Goal: Communication & Community: Answer question/provide support

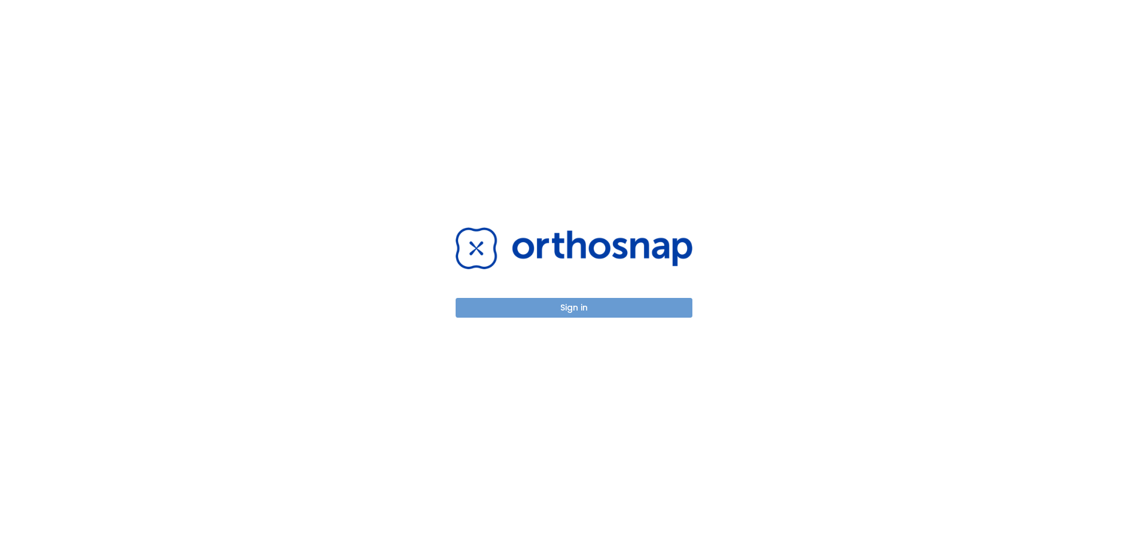
click at [656, 306] on button "Sign in" at bounding box center [574, 308] width 237 height 20
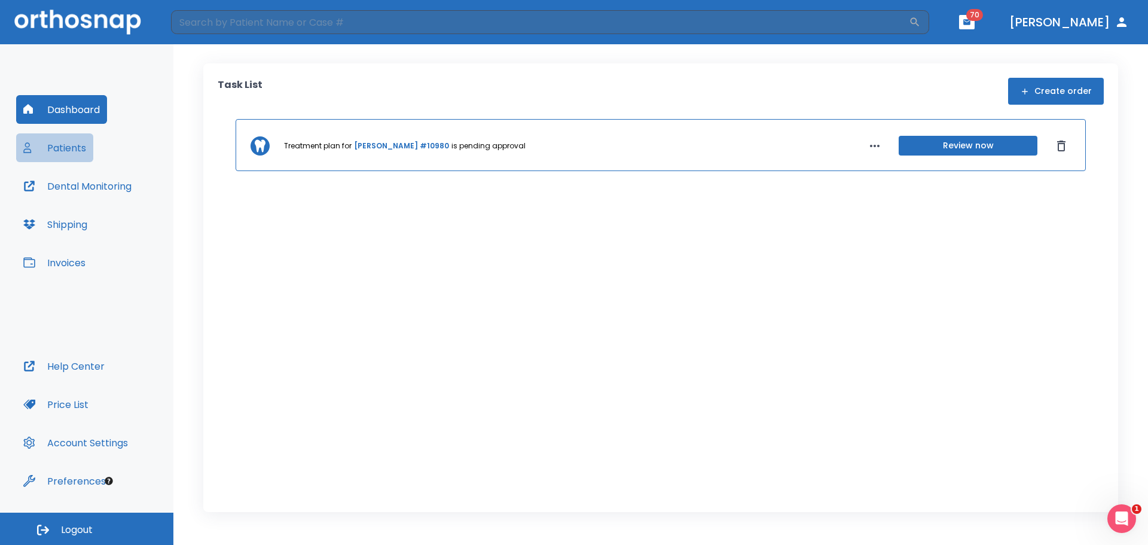
click at [68, 147] on button "Patients" at bounding box center [54, 147] width 77 height 29
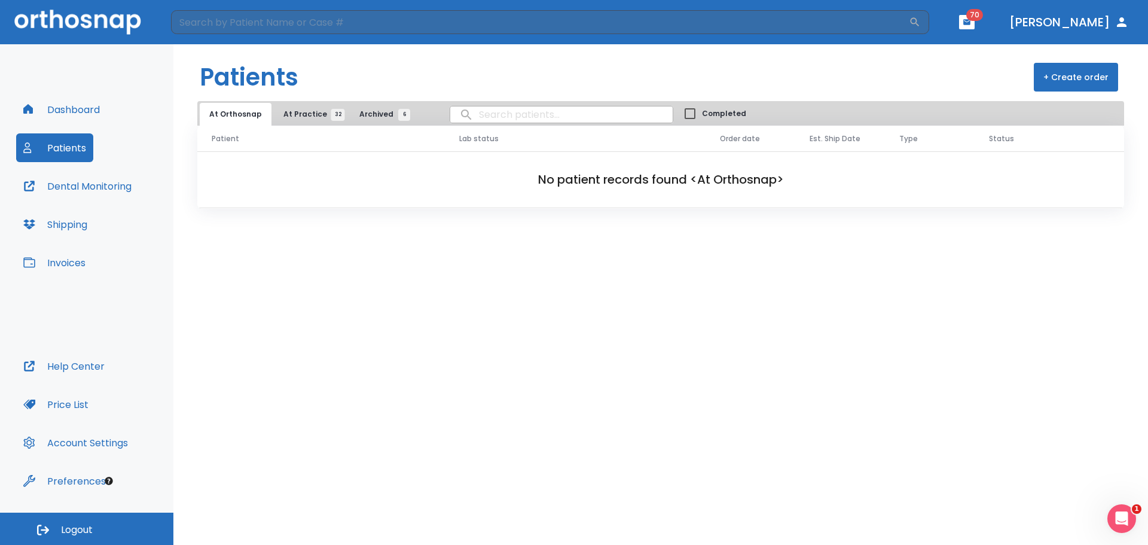
click at [470, 112] on input "search" at bounding box center [561, 114] width 222 height 23
type input "LARENAS"
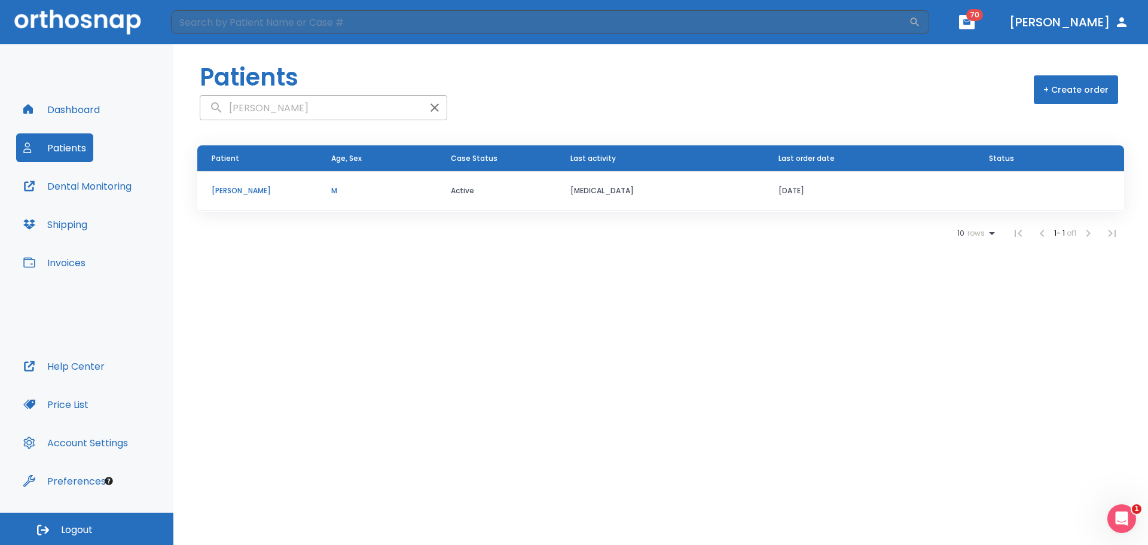
click at [243, 191] on p "Armando Larenas" at bounding box center [257, 190] width 91 height 11
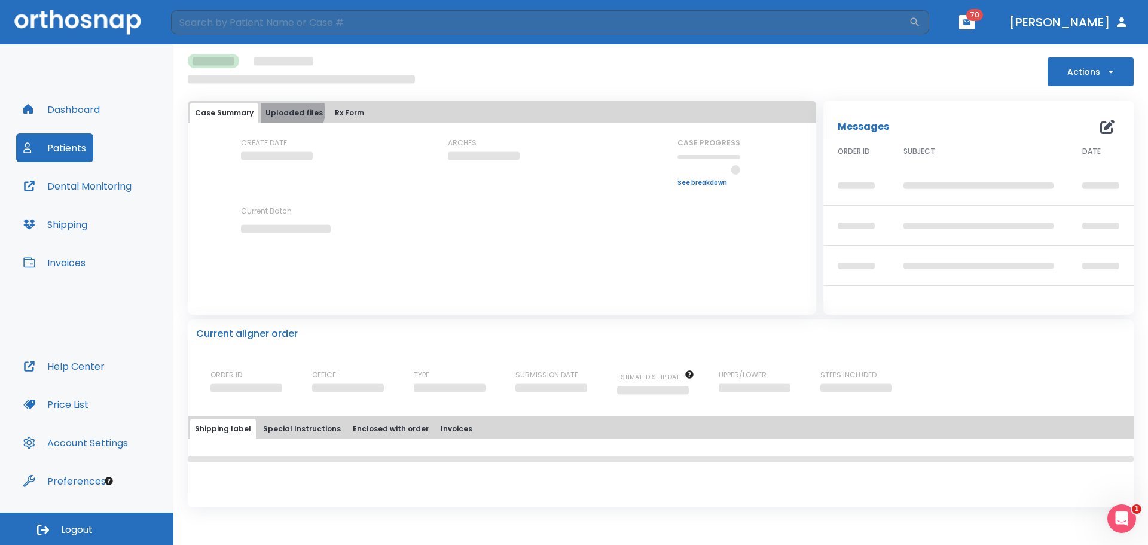
click at [286, 111] on button "Uploaded files" at bounding box center [294, 113] width 67 height 20
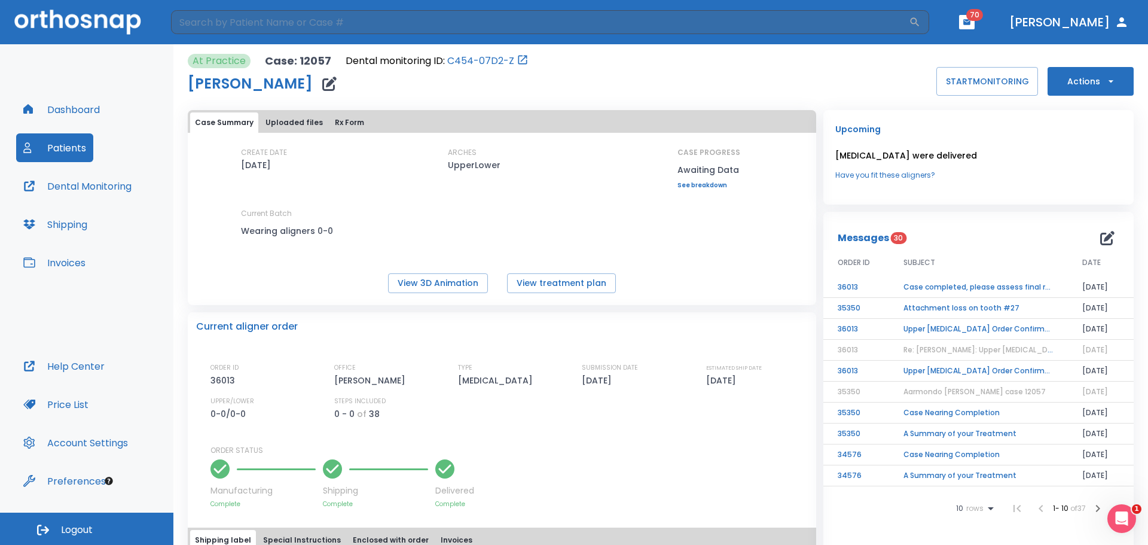
click at [230, 121] on button "Case Summary" at bounding box center [224, 122] width 68 height 20
click at [84, 114] on button "Dashboard" at bounding box center [61, 109] width 91 height 29
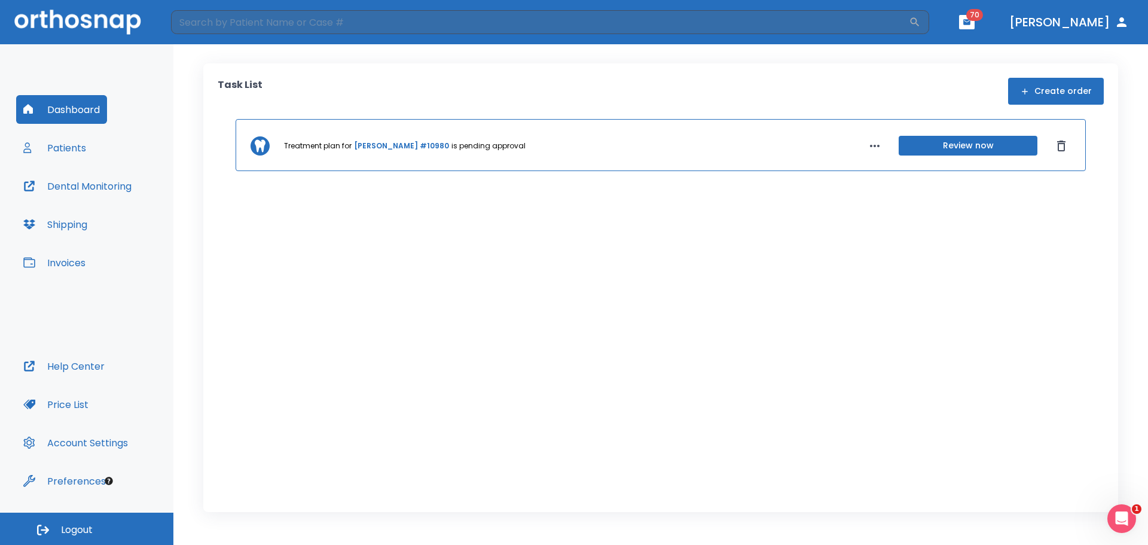
click at [75, 142] on button "Patients" at bounding box center [54, 147] width 77 height 29
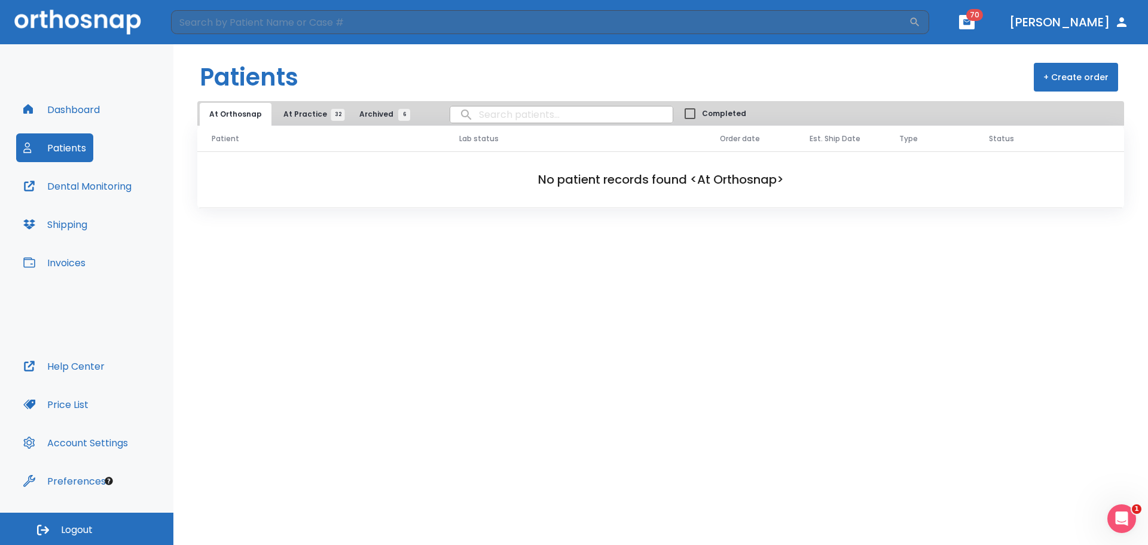
click at [496, 111] on input "search" at bounding box center [561, 114] width 222 height 23
type input "l"
type input "Larenas"
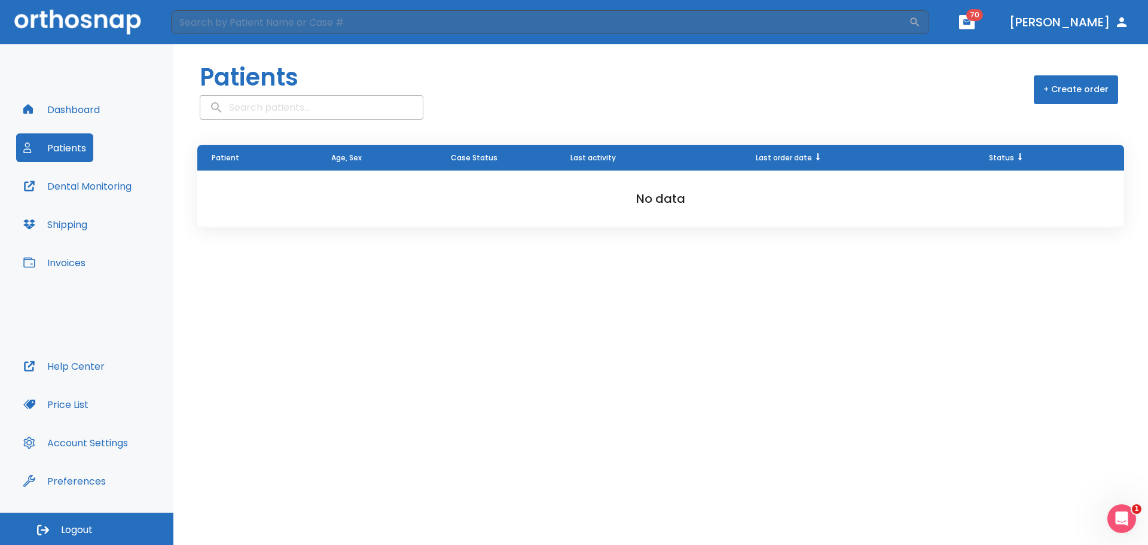
type input "Larenas"
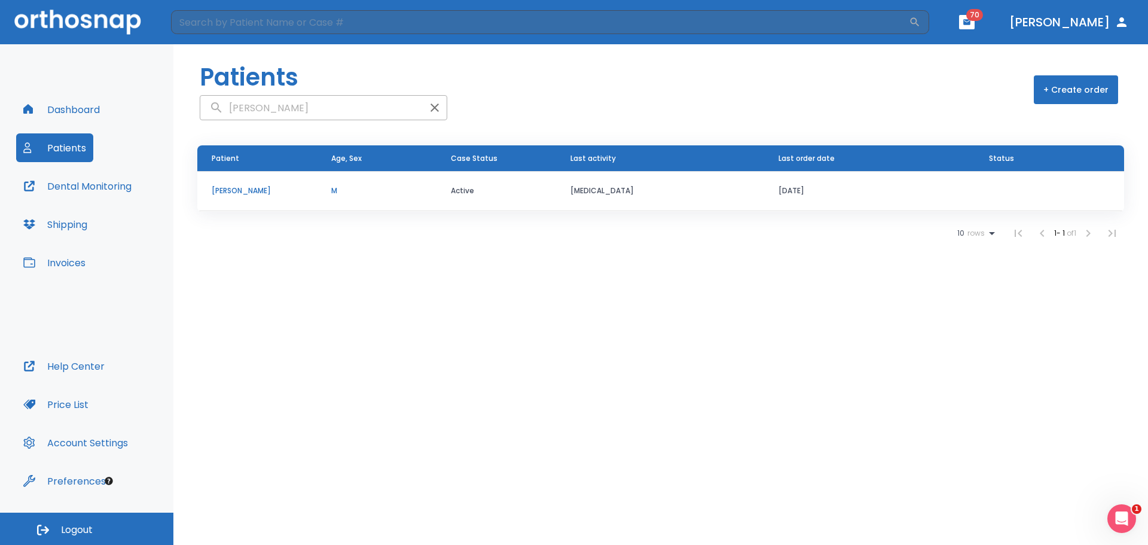
click at [1059, 87] on button "+ Create order" at bounding box center [1076, 89] width 84 height 29
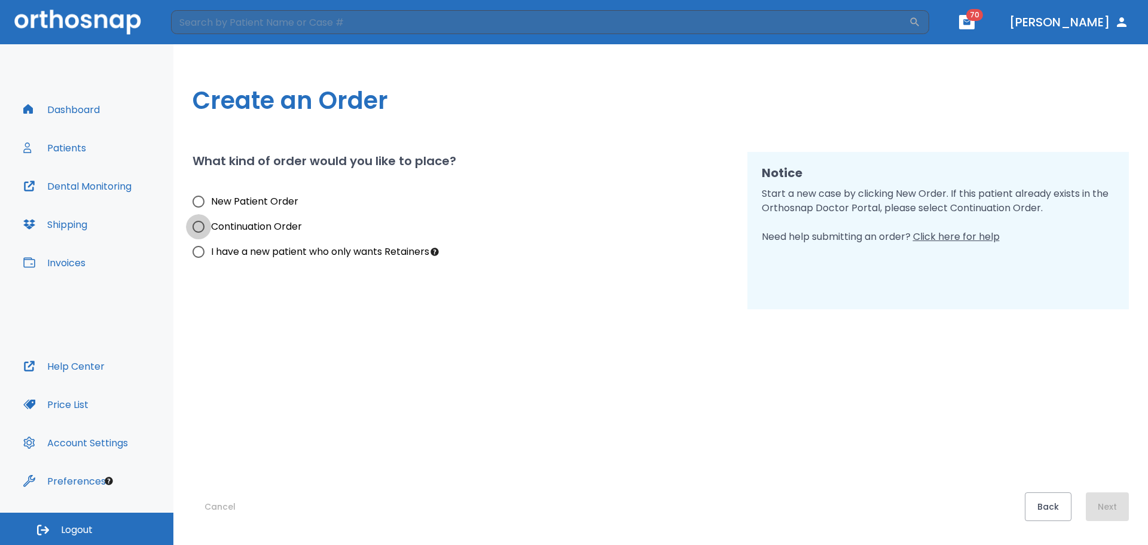
click at [196, 224] on input "Continuation Order" at bounding box center [198, 226] width 25 height 25
radio input "true"
click at [1114, 512] on button "Next" at bounding box center [1107, 506] width 43 height 29
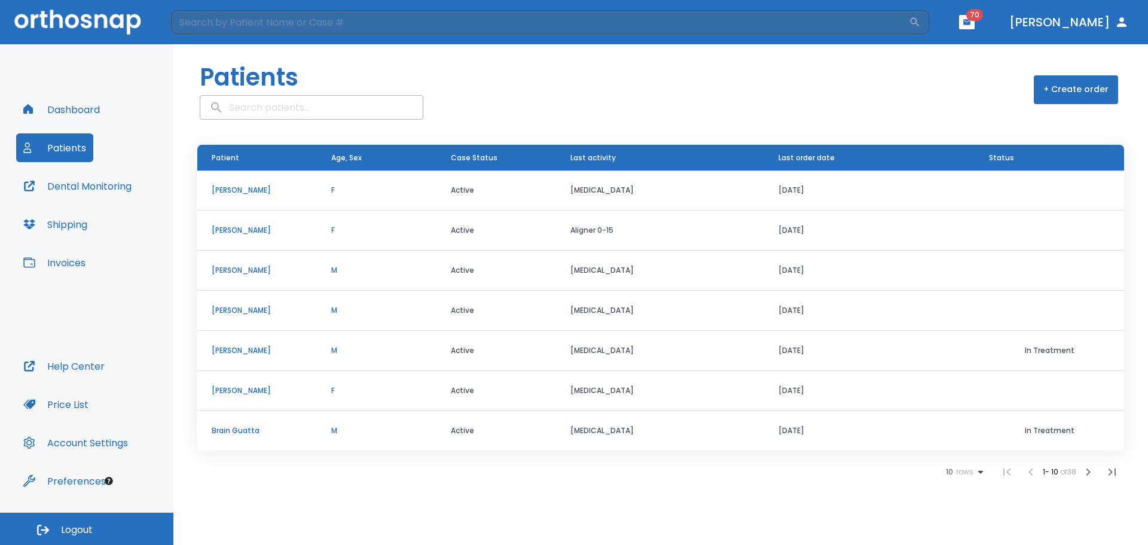
click at [239, 269] on p "Armando Larenas" at bounding box center [257, 270] width 91 height 11
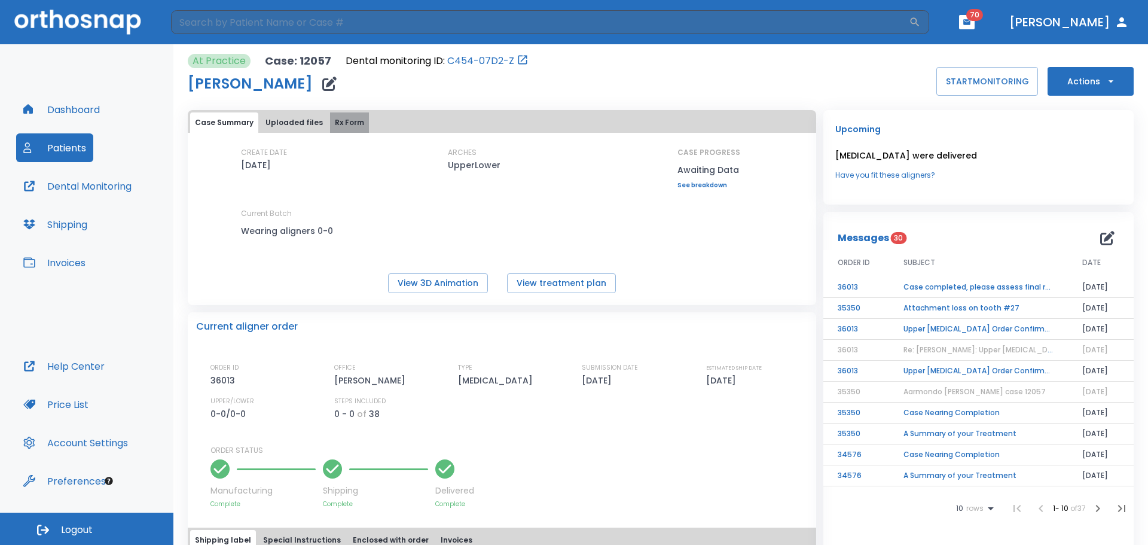
click at [338, 121] on button "Rx Form" at bounding box center [349, 122] width 39 height 20
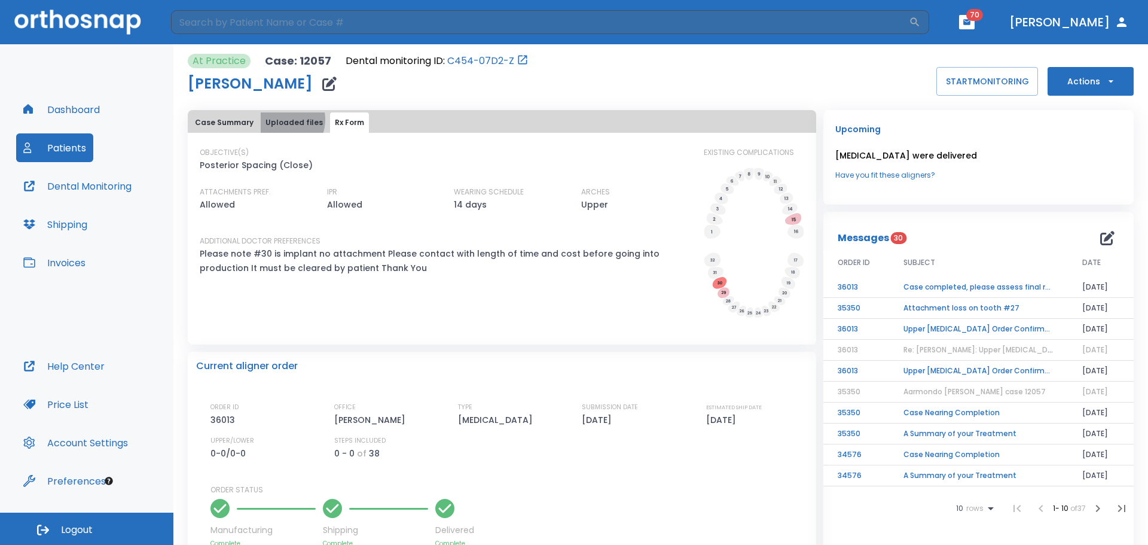
click at [280, 120] on button "Uploaded files" at bounding box center [294, 122] width 67 height 20
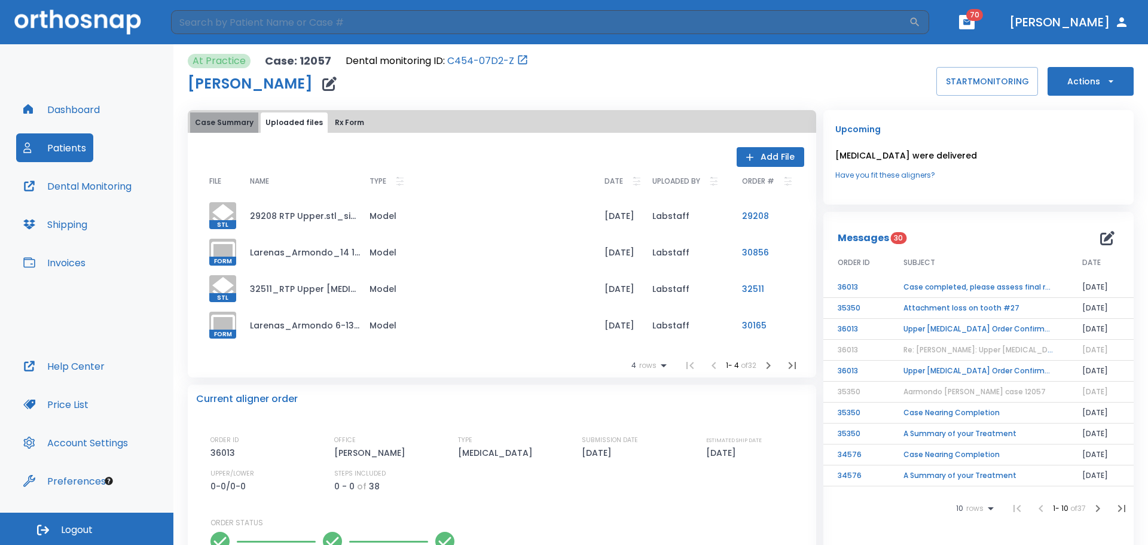
click at [245, 120] on button "Case Summary" at bounding box center [224, 122] width 68 height 20
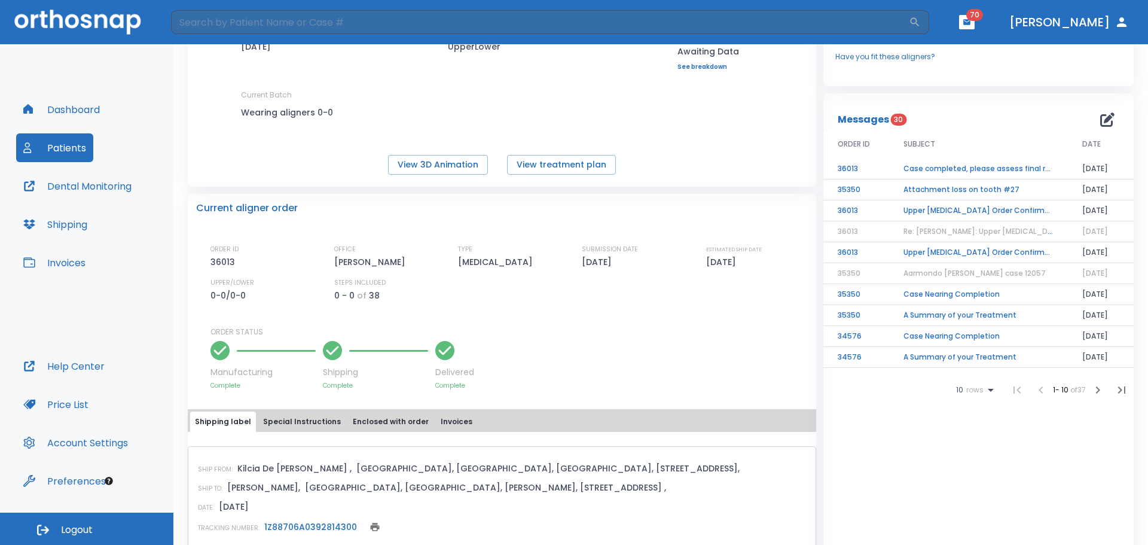
scroll to position [120, 0]
click at [304, 419] on button "Special Instructions" at bounding box center [301, 420] width 87 height 20
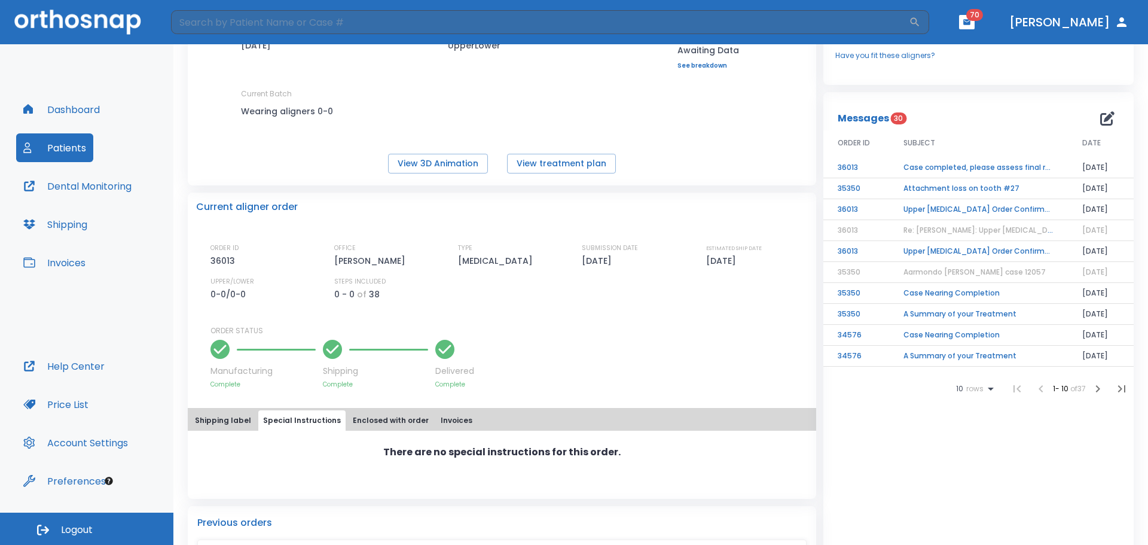
scroll to position [0, 0]
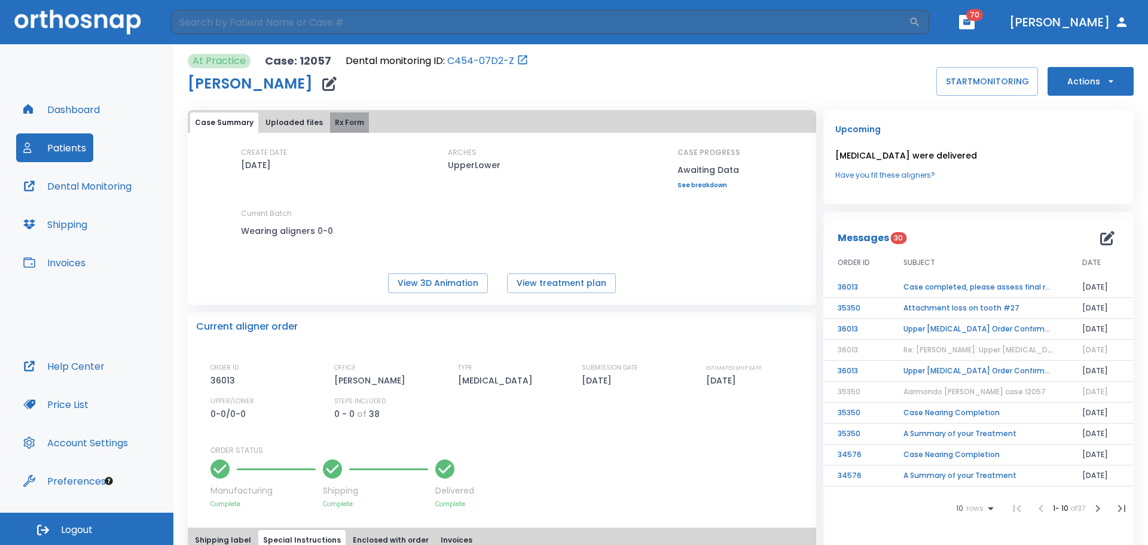
click at [334, 117] on button "Rx Form" at bounding box center [349, 122] width 39 height 20
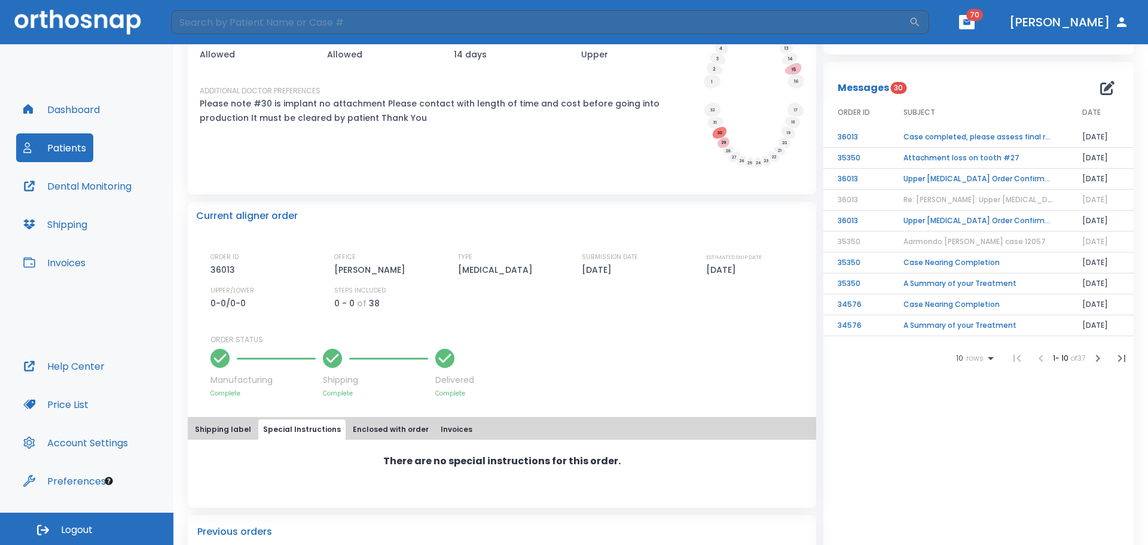
scroll to position [179, 0]
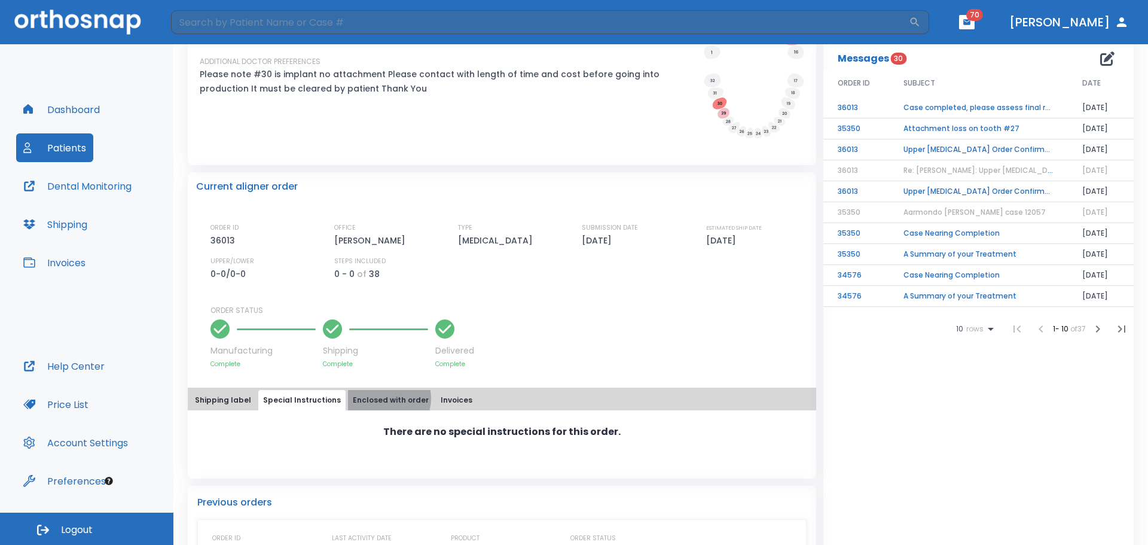
click at [376, 398] on button "Enclosed with order" at bounding box center [391, 400] width 86 height 20
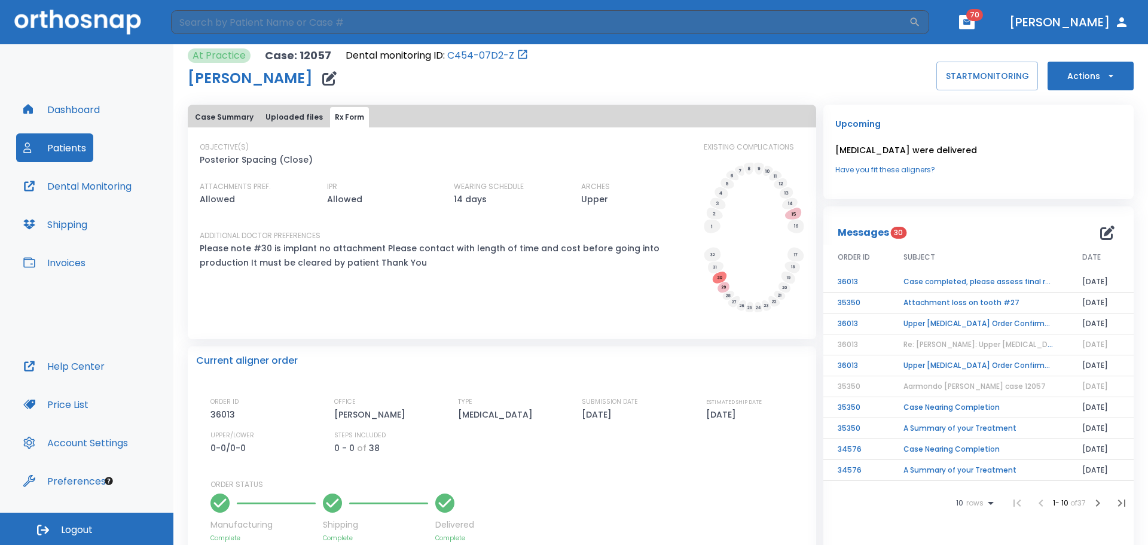
scroll to position [0, 0]
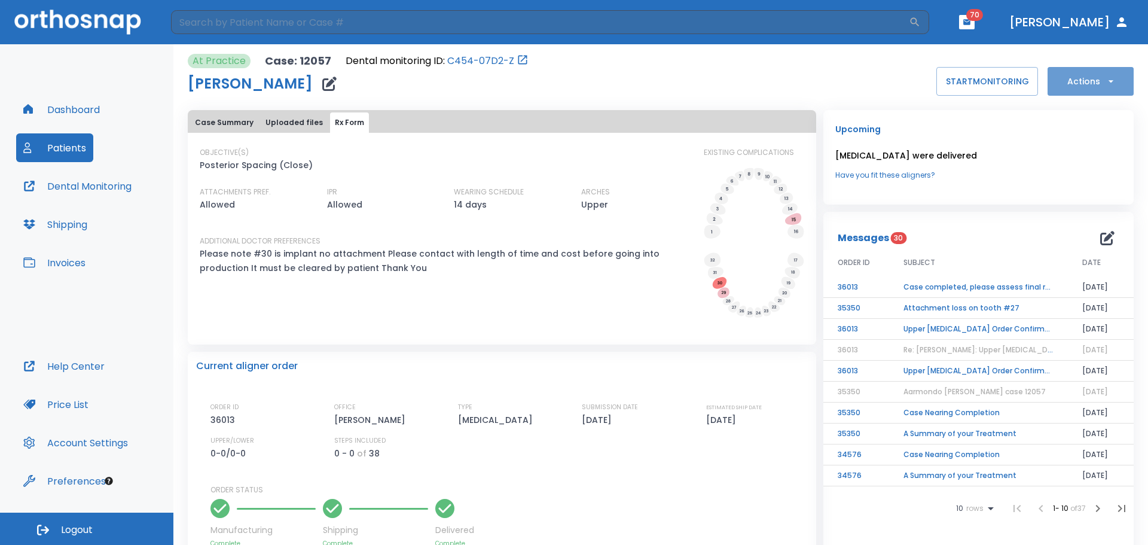
click at [1108, 81] on icon "button" at bounding box center [1110, 81] width 5 height 2
click at [216, 121] on div at bounding box center [574, 272] width 1148 height 545
click at [216, 121] on button "Case Summary" at bounding box center [224, 122] width 68 height 20
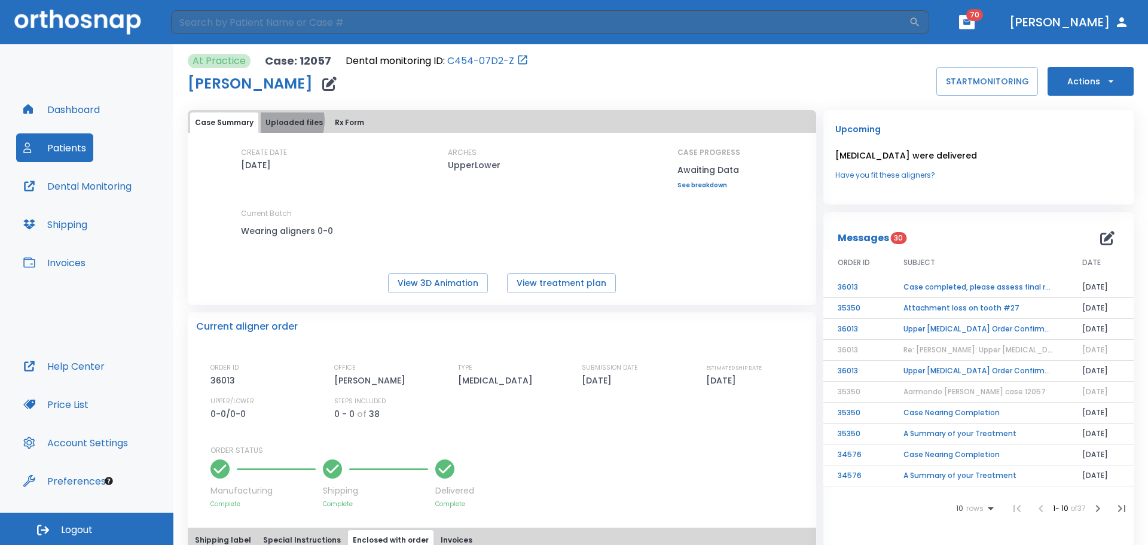
click at [279, 120] on button "Uploaded files" at bounding box center [294, 122] width 67 height 20
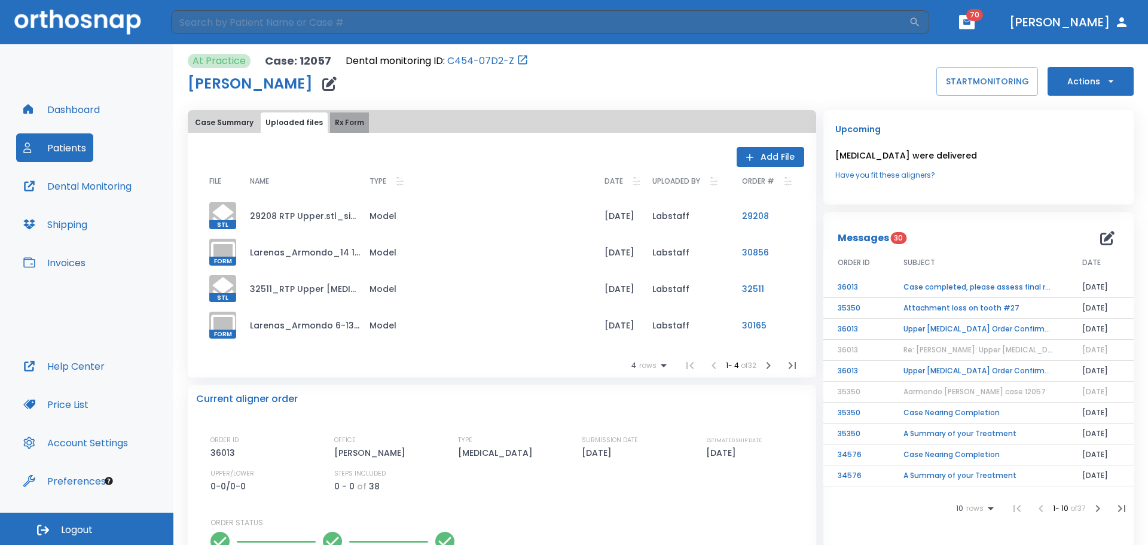
click at [346, 114] on button "Rx Form" at bounding box center [349, 122] width 39 height 20
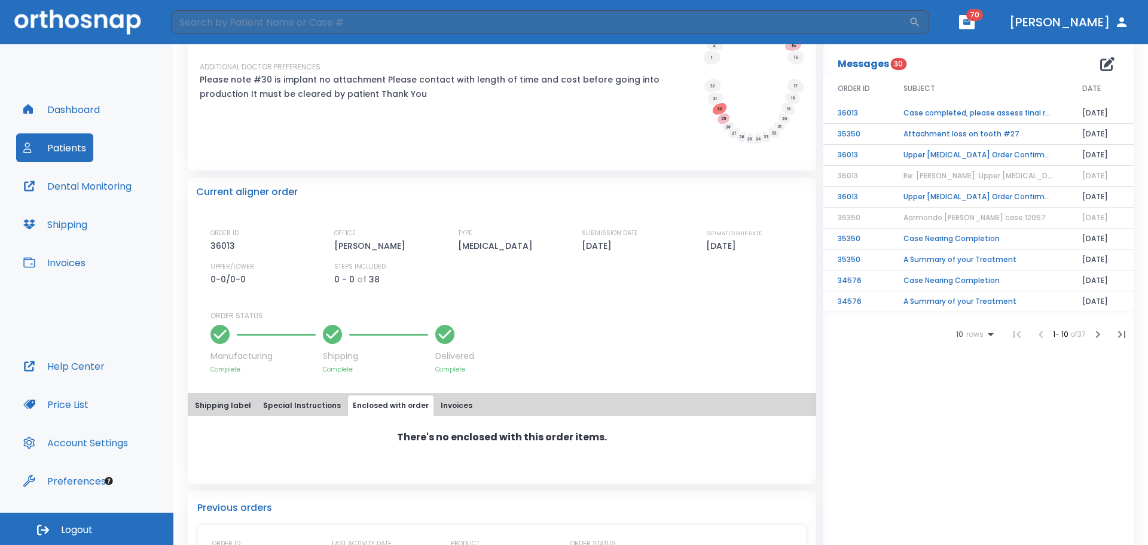
scroll to position [179, 0]
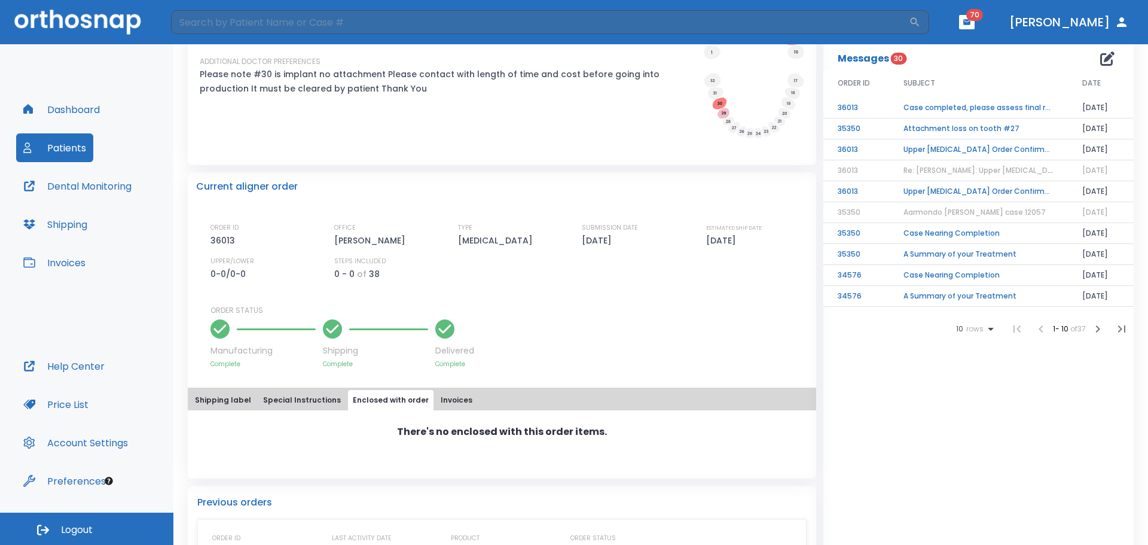
click at [297, 396] on button "Special Instructions" at bounding box center [301, 400] width 87 height 20
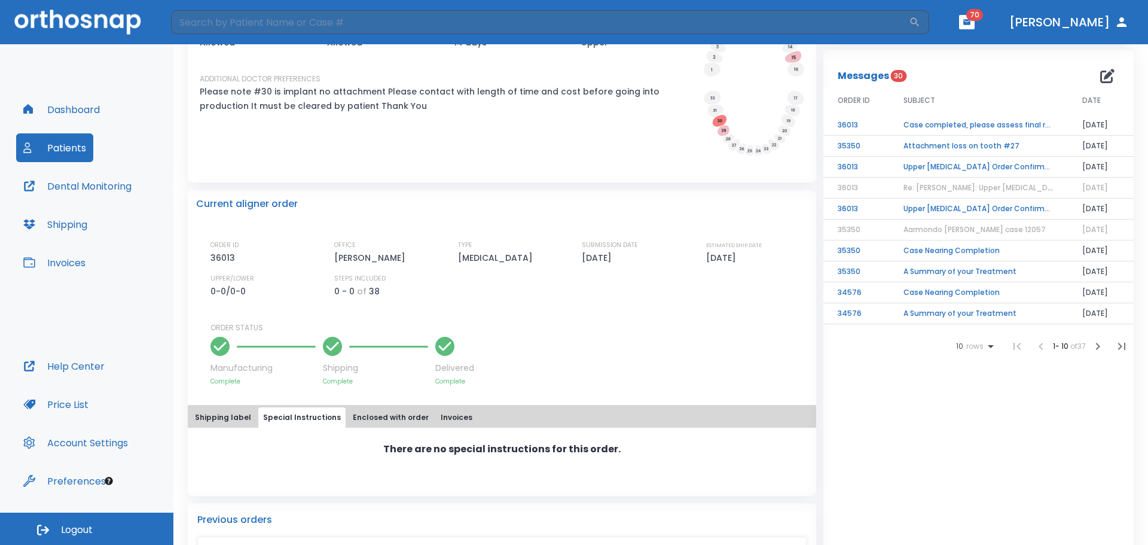
scroll to position [59, 0]
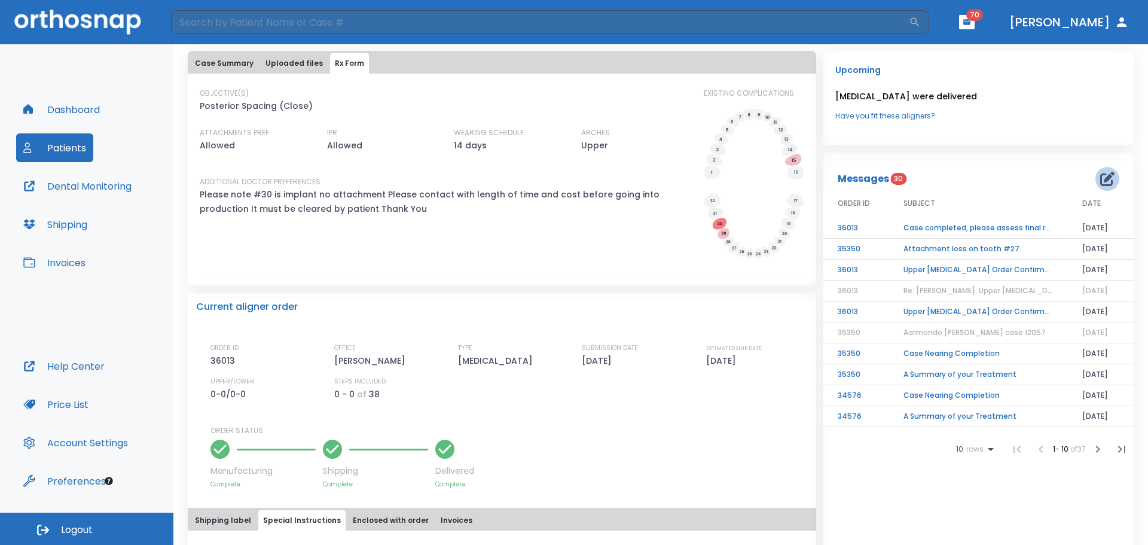
click at [1100, 178] on icon "button" at bounding box center [1107, 179] width 14 height 14
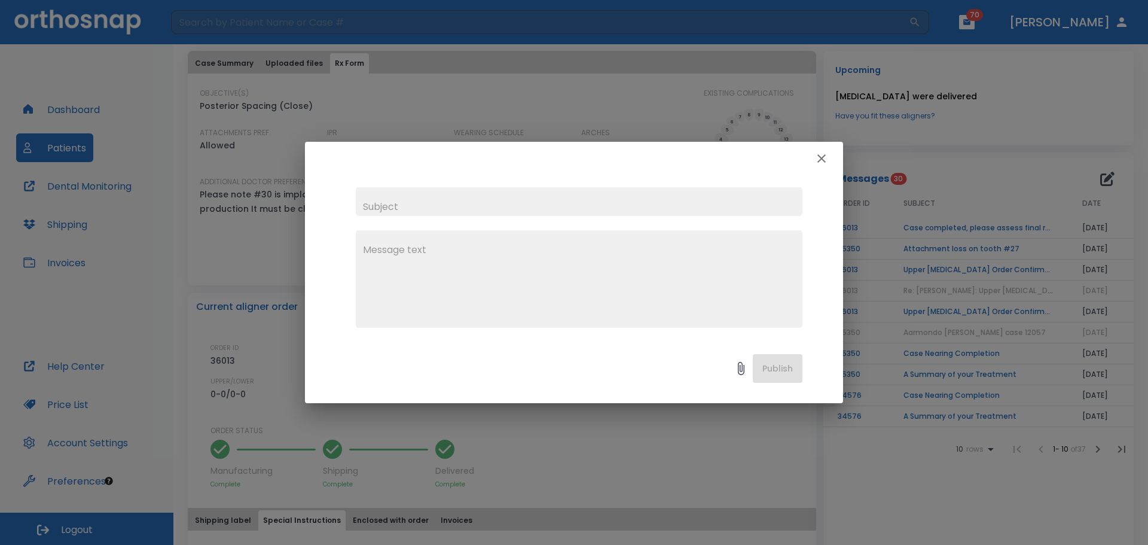
click at [532, 202] on input "text" at bounding box center [579, 201] width 447 height 29
type input "Aarmondo Larenas case 12057"
click at [405, 266] on textarea at bounding box center [579, 284] width 432 height 83
type textarea "N"
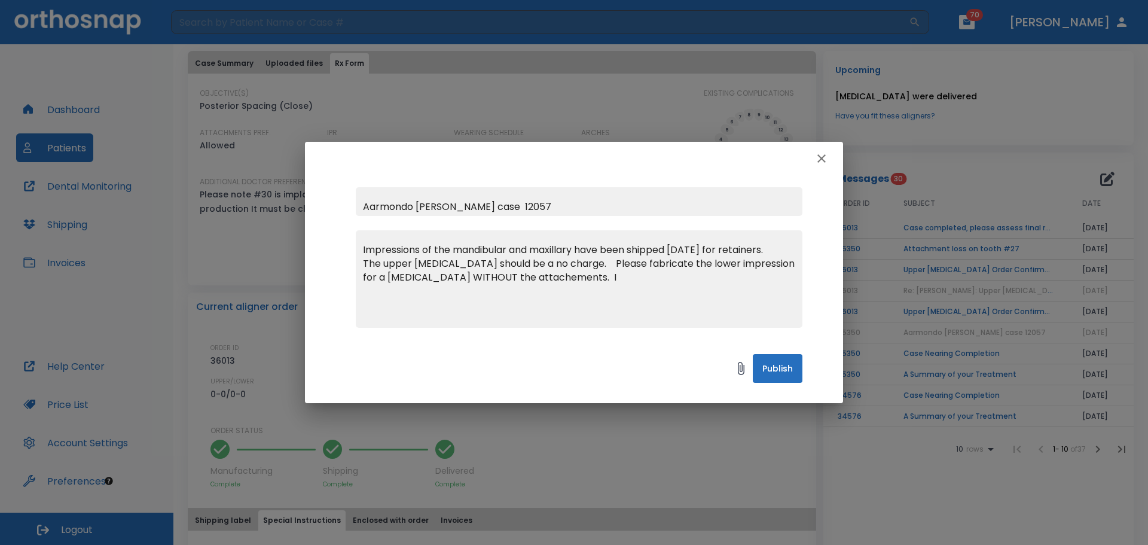
click at [505, 279] on textarea "Impressions of the mandibular and maxillary have been shipped today for retaine…" at bounding box center [579, 284] width 432 height 83
drag, startPoint x: 531, startPoint y: 277, endPoint x: 539, endPoint y: 277, distance: 8.4
click at [539, 277] on textarea "Impressions of the mandibular and maxillary have been shipped today for retaine…" at bounding box center [579, 284] width 432 height 83
click at [548, 276] on textarea "Impressions of the mandibular and maxillary have been shipped today for retaine…" at bounding box center [579, 284] width 432 height 83
type textarea "Impressions of the mandibular and maxillary have been shipped today for retaine…"
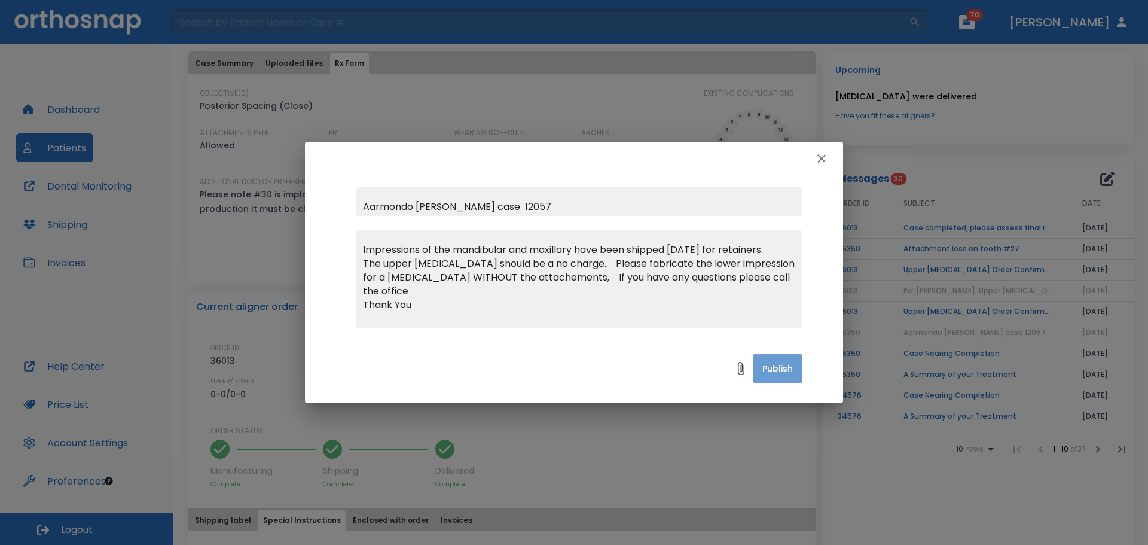
click at [782, 367] on button "Publish" at bounding box center [778, 368] width 50 height 29
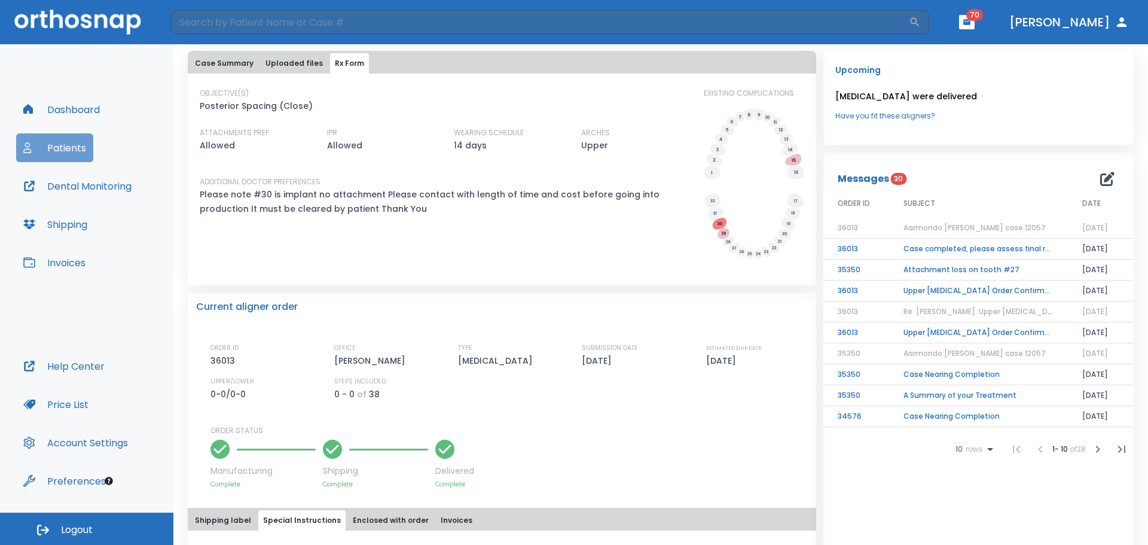
click at [66, 145] on button "Patients" at bounding box center [54, 147] width 77 height 29
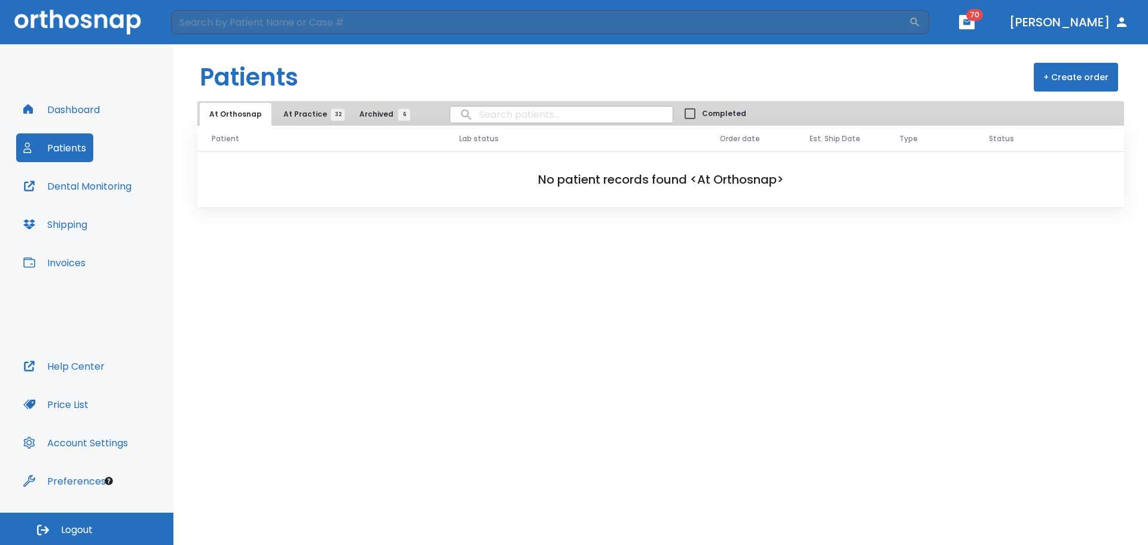
click at [469, 115] on input "search" at bounding box center [561, 114] width 222 height 23
type input "Demos"
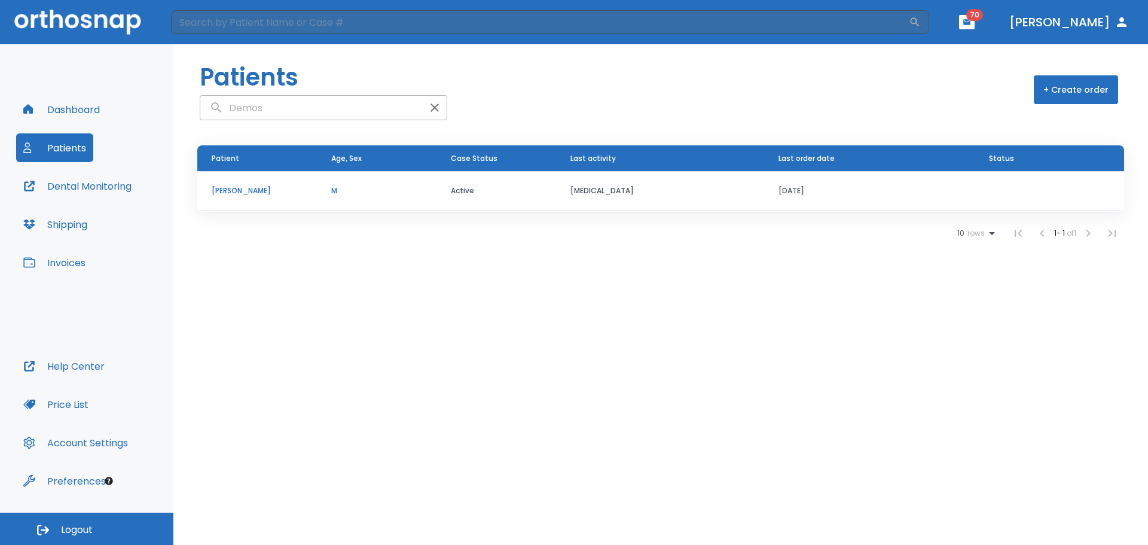
click at [246, 189] on p "Dimitri Demos" at bounding box center [257, 190] width 91 height 11
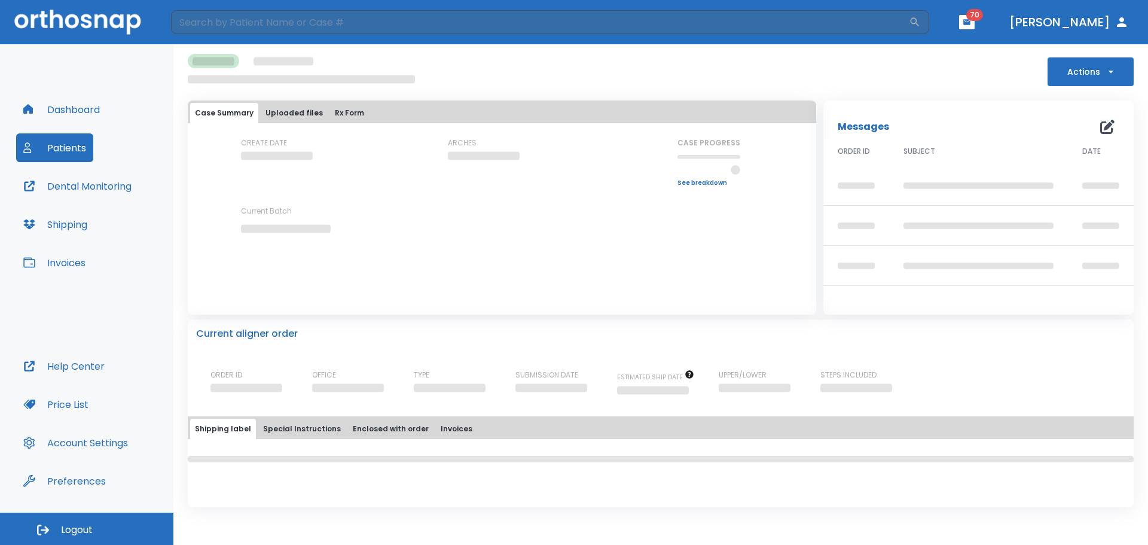
click at [246, 189] on div "CREATE DATE ARCHES CASE PROGRESS Upper progress (Est. Awaiting Data ) 0% Lower …" at bounding box center [502, 196] width 629 height 117
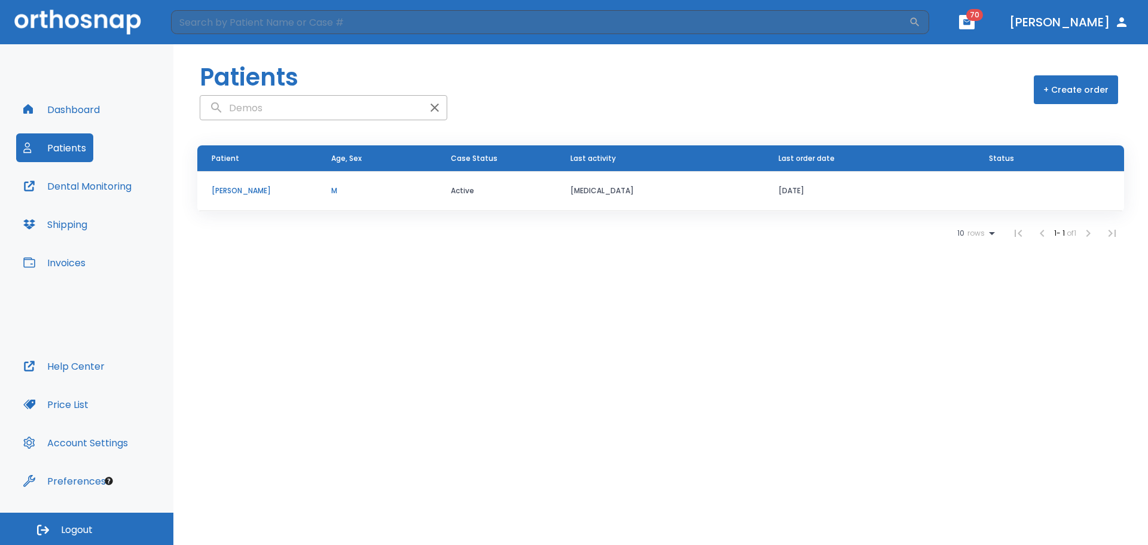
click at [243, 189] on p "Dimitri Demos" at bounding box center [257, 190] width 91 height 11
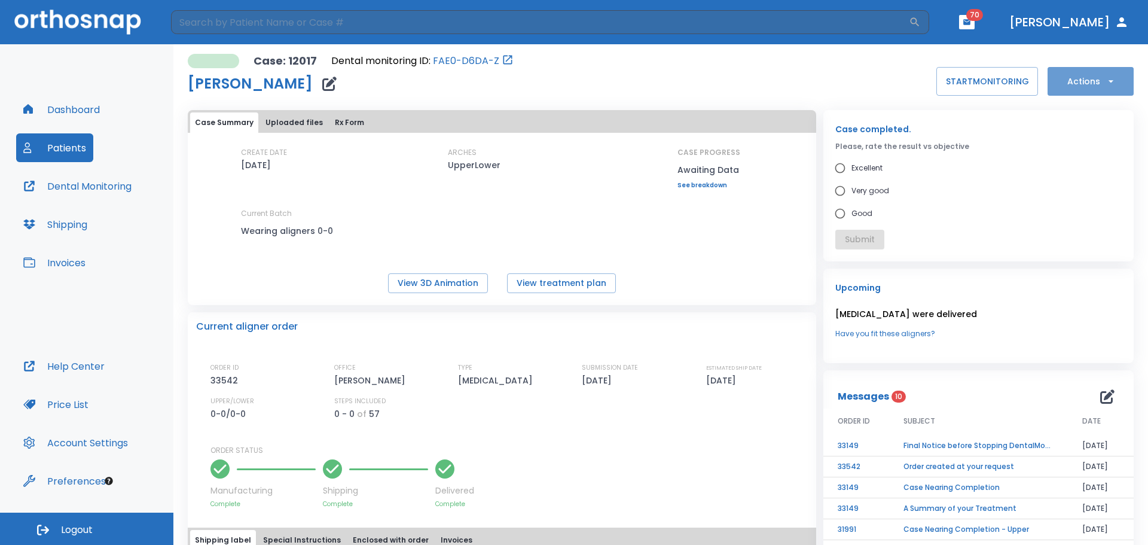
click at [1105, 80] on icon "button" at bounding box center [1111, 81] width 12 height 12
click at [1097, 395] on div at bounding box center [574, 272] width 1148 height 545
click at [1100, 397] on icon "button" at bounding box center [1107, 396] width 14 height 14
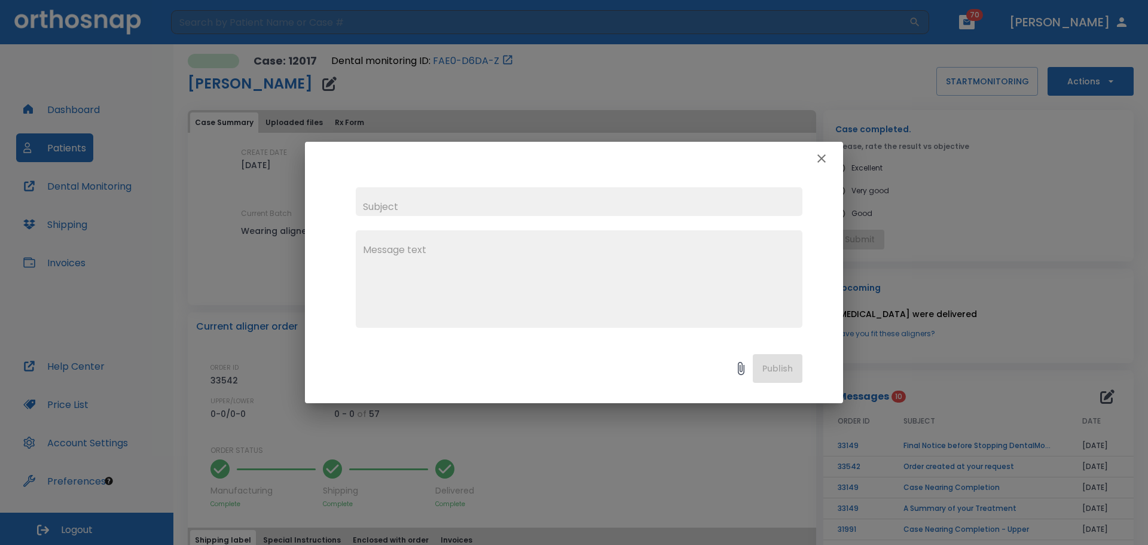
click at [382, 196] on input "text" at bounding box center [579, 201] width 447 height 29
type input "Dimitri Demos"
click at [388, 250] on textarea at bounding box center [579, 284] width 432 height 83
type textarea "Please"
click at [490, 178] on div "Dimitri Demos Please x" at bounding box center [574, 257] width 538 height 164
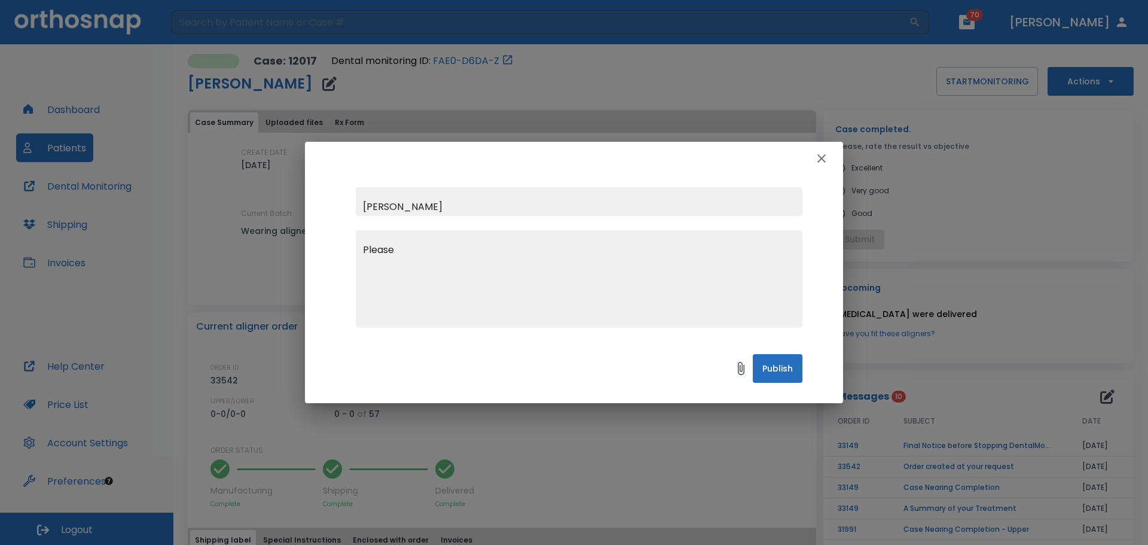
click at [453, 201] on input "Dimitri Demos" at bounding box center [579, 201] width 447 height 29
type input "Dimitri Demos case # 12017"
click at [422, 251] on textarea "Please" at bounding box center [579, 284] width 432 height 83
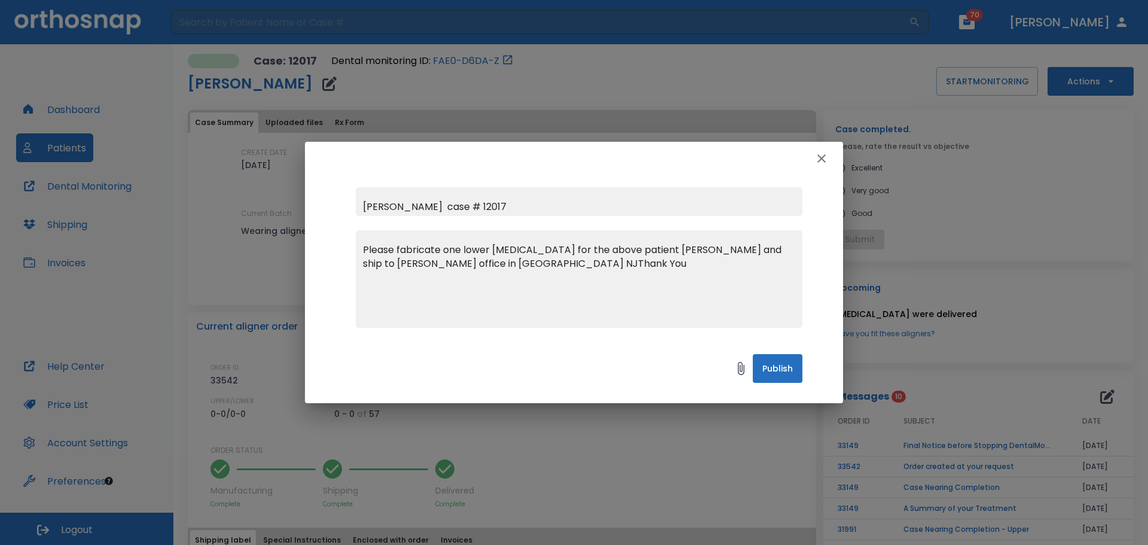
click at [495, 262] on textarea "Please fabricate one lower retainer for the above patient Dimitri Demos and shi…" at bounding box center [579, 284] width 432 height 83
click at [367, 235] on div "Please fabricate one lower retainer for the above patient Dimitri Demos and shi…" at bounding box center [579, 278] width 447 height 97
click at [361, 247] on div "Please fabricate one lower retainer for the above patient Dimitri Demos and shi…" at bounding box center [579, 278] width 447 height 97
click at [361, 239] on div "Please fabricate one lower retainer for the above patient Dimitri Demos and shi…" at bounding box center [579, 278] width 447 height 97
click at [361, 249] on div "Please fabricate one lower retainer for the above patient Dimitri Demos and shi…" at bounding box center [579, 278] width 447 height 97
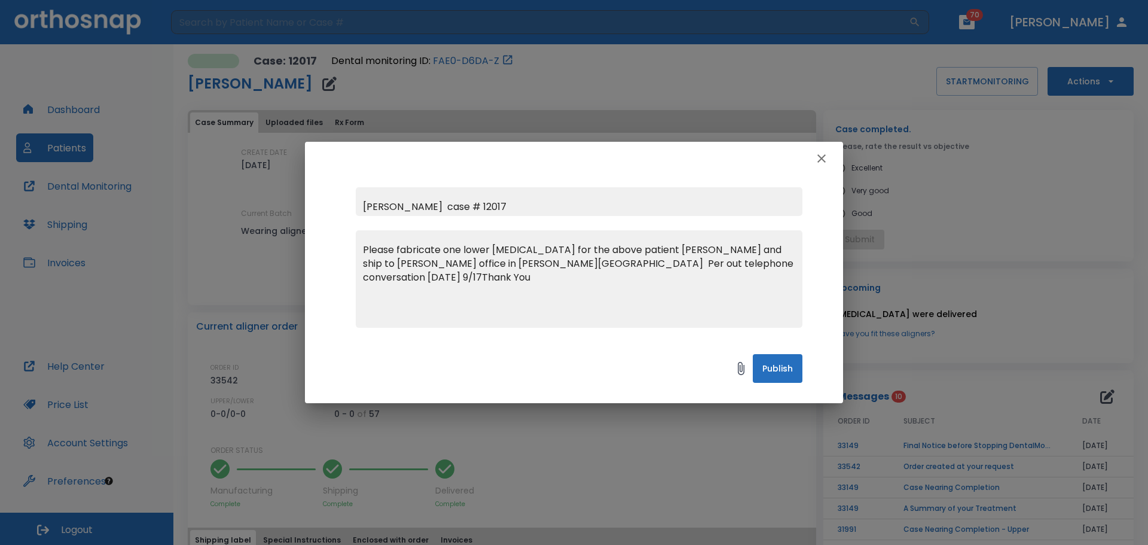
click at [368, 246] on textarea "Please fabricate one lower retainer for the above patient Dimitri Demos and shi…" at bounding box center [579, 284] width 432 height 83
click at [364, 247] on textarea "Please fabricate one lower retainer for the above patient Dimitri Demos and shi…" at bounding box center [579, 284] width 432 height 83
click at [362, 243] on div "Please fabricate one lower retainer for the above patient Dimitri Demos and shi…" at bounding box center [579, 278] width 447 height 97
click at [370, 235] on div "Please fabricate one lower retainer for the above patient Dimitri Demos and shi…" at bounding box center [579, 278] width 447 height 97
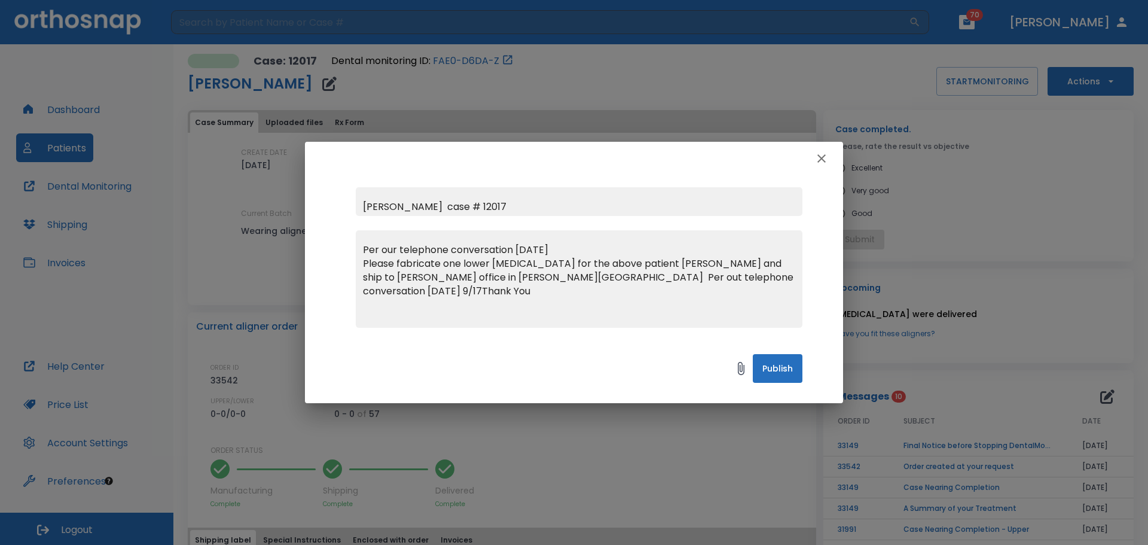
type textarea "Per our telephone conversation today 9/17 Please fabricate one lower retainer f…"
click at [788, 366] on button "Publish" at bounding box center [778, 368] width 50 height 29
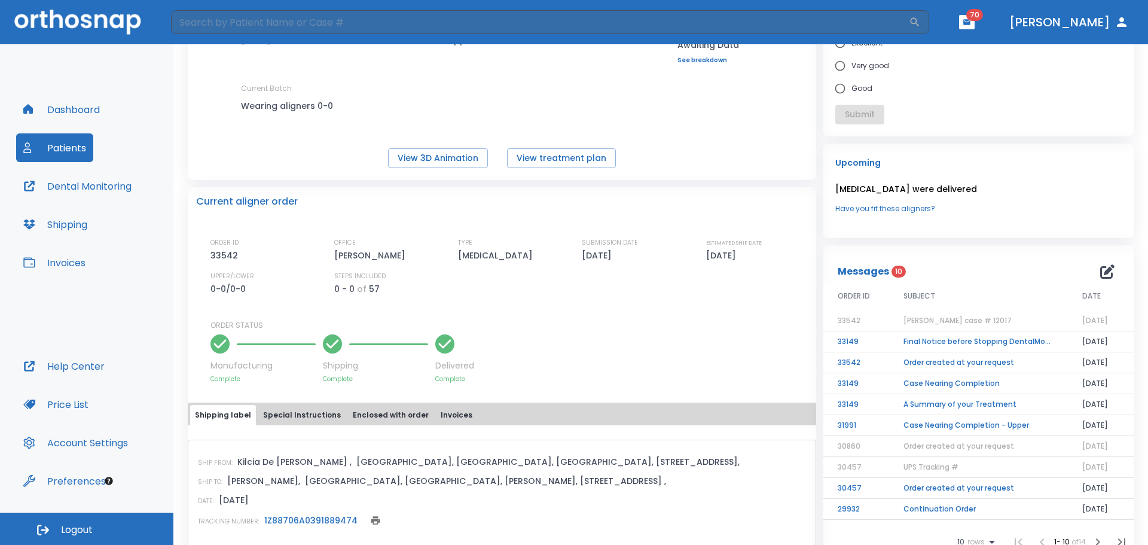
scroll to position [179, 0]
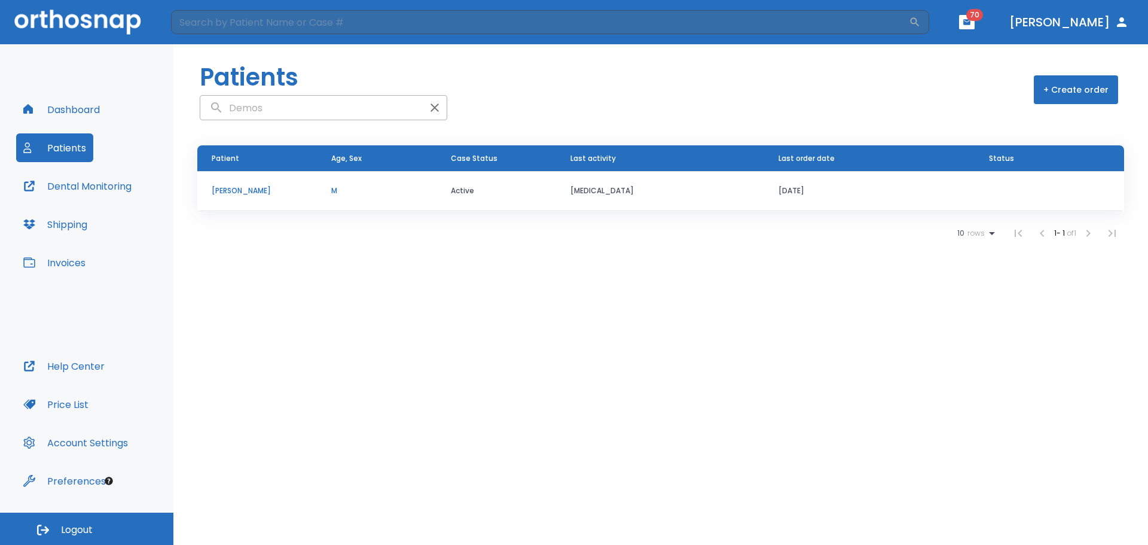
click at [79, 265] on button "Invoices" at bounding box center [54, 262] width 77 height 29
